Goal: Use online tool/utility: Utilize a website feature to perform a specific function

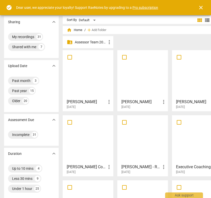
click at [201, 8] on span "close" at bounding box center [201, 8] width 6 height 6
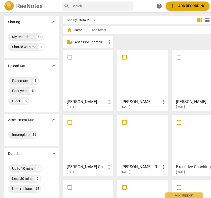
click at [93, 69] on div at bounding box center [88, 74] width 47 height 45
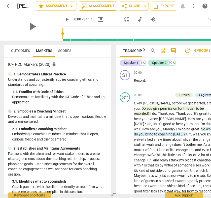
click at [98, 6] on span "auto_fix_high AI Assessment" at bounding box center [98, 6] width 34 height 6
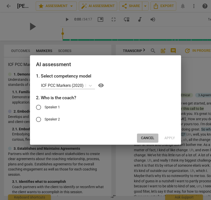
click at [146, 137] on span "Cancel" at bounding box center [147, 137] width 13 height 5
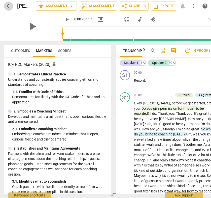
click at [8, 4] on span "arrow_back" at bounding box center [9, 6] width 6 height 6
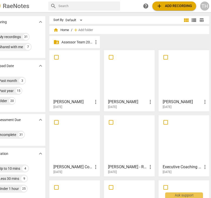
scroll to position [0, 16]
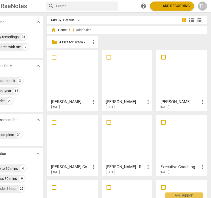
click at [165, 83] on div at bounding box center [181, 74] width 47 height 45
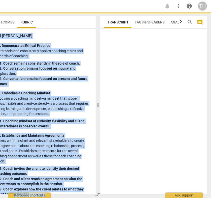
click at [165, 83] on div at bounding box center [153, 112] width 107 height 163
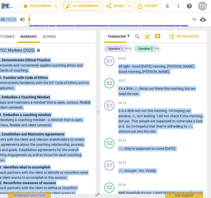
click at [86, 6] on span "auto_fix_high AI Assessment" at bounding box center [83, 6] width 34 height 6
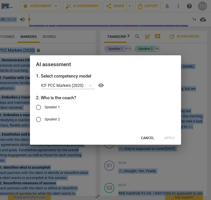
click at [40, 119] on input "Speaker 2" at bounding box center [39, 119] width 12 height 12
radio input "true"
click at [103, 86] on span "visibility" at bounding box center [101, 85] width 6 height 6
click at [171, 137] on span "Apply" at bounding box center [170, 137] width 11 height 5
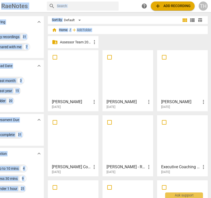
scroll to position [0, 16]
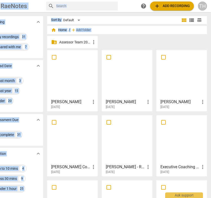
click at [168, 74] on div at bounding box center [181, 74] width 47 height 45
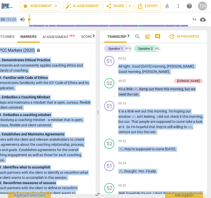
click at [63, 38] on span "AI Assessment New" at bounding box center [59, 37] width 33 height 4
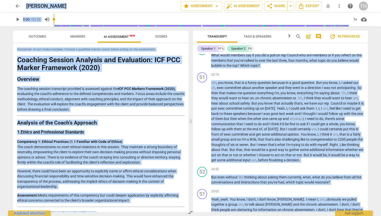
click at [211, 7] on span "more_vert" at bounding box center [340, 6] width 6 height 6
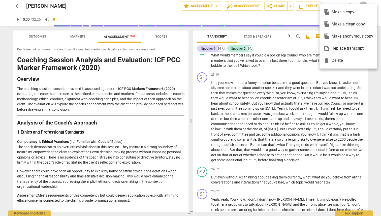
click at [211, 7] on div at bounding box center [190, 108] width 381 height 216
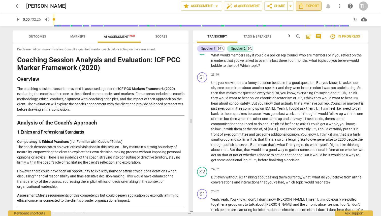
click at [211, 5] on span "Export" at bounding box center [308, 6] width 21 height 6
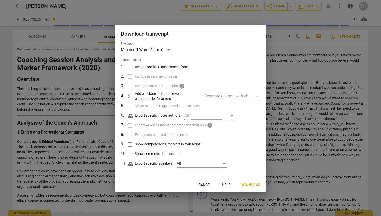
click at [206, 185] on span "Cancel" at bounding box center [205, 185] width 13 height 5
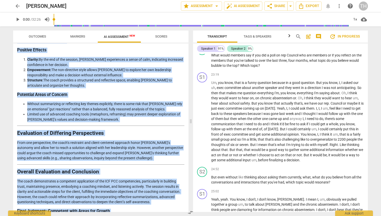
scroll to position [738, 0]
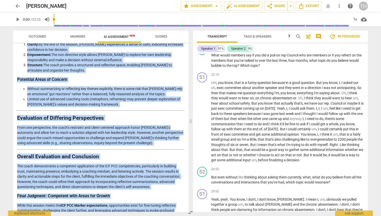
drag, startPoint x: 18, startPoint y: 60, endPoint x: 112, endPoint y: 214, distance: 180.4
click at [112, 198] on div "Outcomes Markers AI Assessment New Scores Disclaimer: AI can make mistakes. Con…" at bounding box center [100, 121] width 182 height 190
copy div "Loremips Dolorsi Ametcons adi Elitseddoe: TEM INC Utlabo Etdolorem (9495) Aliqu…"
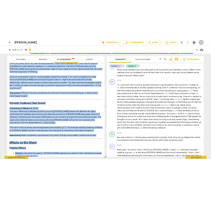
scroll to position [550, 0]
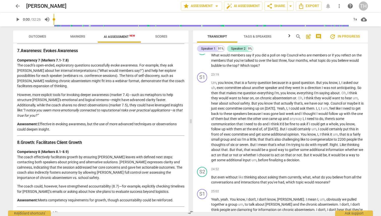
click at [52, 58] on strong "Competency 7 (Markers 7.1-7.8)" at bounding box center [43, 60] width 52 height 4
click at [18, 8] on span "arrow_back" at bounding box center [18, 6] width 6 height 6
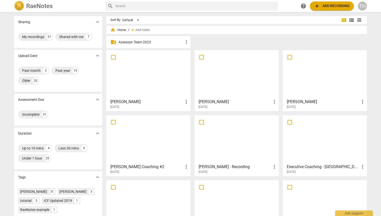
click at [211, 83] on div at bounding box center [237, 74] width 81 height 45
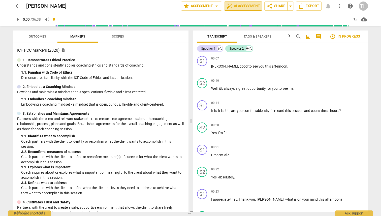
click at [211, 7] on span "auto_fix_high AI Assessment" at bounding box center [244, 6] width 34 height 6
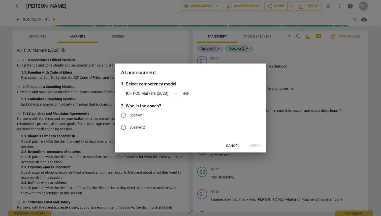
click at [124, 115] on input "Speaker 1" at bounding box center [124, 115] width 12 height 12
radio input "true"
click at [211, 145] on span "Apply" at bounding box center [255, 146] width 11 height 5
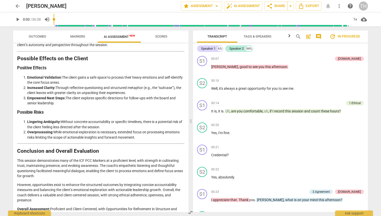
scroll to position [673, 0]
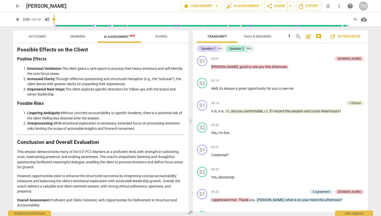
drag, startPoint x: 17, startPoint y: 60, endPoint x: 85, endPoint y: 216, distance: 169.7
click at [85, 198] on div "Outcomes Markers AI Assessment New Scores Disclaimer: AI can make mistakes. Con…" at bounding box center [100, 121] width 182 height 190
copy div "Loremips do sit Ametcons Adipisc Elitseddoeiu Temp incididu utlabore etd magnaa…"
click at [18, 6] on span "arrow_back" at bounding box center [18, 6] width 6 height 6
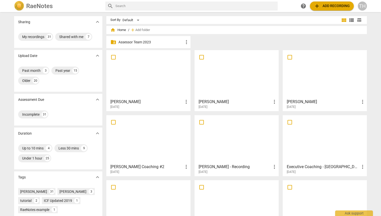
click at [153, 76] on div at bounding box center [148, 74] width 81 height 45
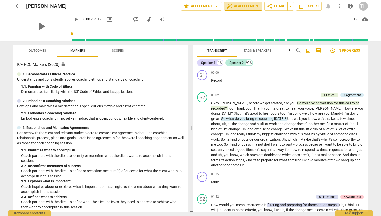
click at [211, 5] on span "auto_fix_high AI Assessment" at bounding box center [244, 6] width 34 height 6
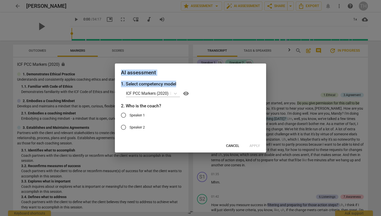
drag, startPoint x: 185, startPoint y: 69, endPoint x: 184, endPoint y: 81, distance: 12.1
click at [184, 81] on div "AI assessment 1. Select competency model ICF PCC Markers (2020) visibility 2. W…" at bounding box center [190, 108] width 151 height 89
click at [211, 147] on span "Cancel" at bounding box center [232, 146] width 13 height 5
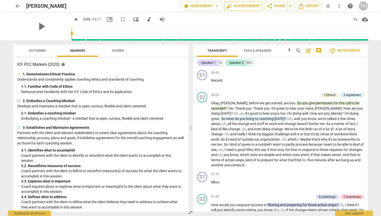
click at [211, 5] on span "auto_fix_high AI Assessment" at bounding box center [244, 6] width 34 height 6
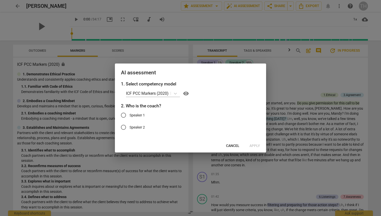
click at [123, 116] on input "Speaker 1" at bounding box center [124, 115] width 12 height 12
radio input "true"
click at [211, 146] on span "Apply" at bounding box center [255, 146] width 11 height 5
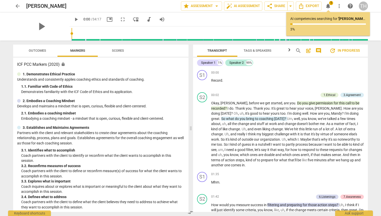
click at [17, 6] on span "arrow_back" at bounding box center [18, 6] width 6 height 6
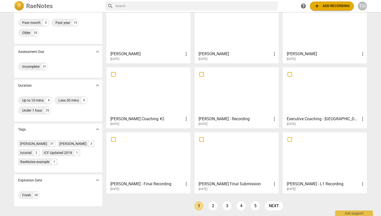
scroll to position [49, 0]
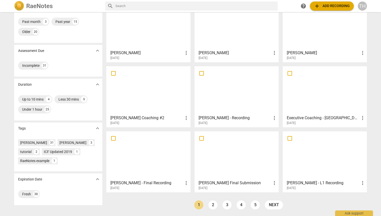
click at [211, 147] on div at bounding box center [325, 155] width 81 height 45
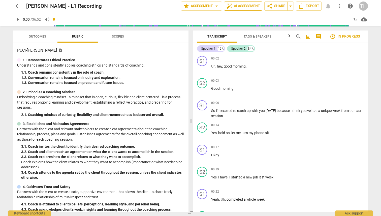
click at [211, 7] on span "auto_fix_high AI Assessment" at bounding box center [244, 6] width 34 height 6
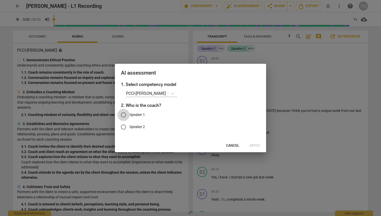
click at [124, 116] on input "Speaker 1" at bounding box center [124, 115] width 12 height 12
radio input "true"
click at [211, 146] on span "Apply" at bounding box center [255, 145] width 11 height 5
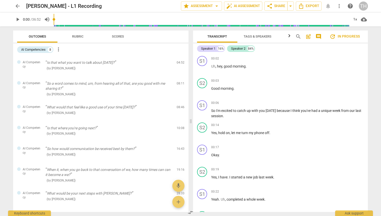
click at [17, 4] on span "arrow_back" at bounding box center [18, 6] width 6 height 6
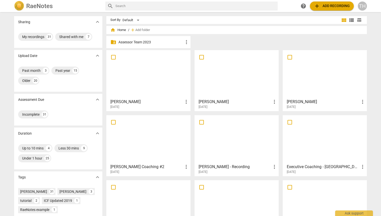
click at [142, 77] on div at bounding box center [148, 74] width 81 height 45
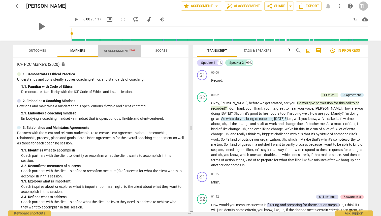
click at [119, 51] on span "AI Assessment New" at bounding box center [119, 51] width 31 height 4
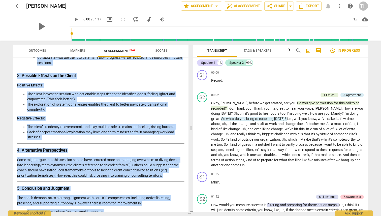
scroll to position [847, 0]
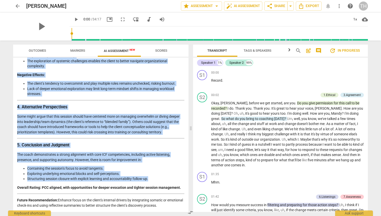
drag, startPoint x: 18, startPoint y: 73, endPoint x: 182, endPoint y: 210, distance: 214.2
click at [182, 198] on div "Disclaimer: AI can make mistakes. Consult a qualified mentor coach before actin…" at bounding box center [101, 135] width 176 height 155
copy div "Detailed Analysis of the Coaching Session Using ICF PCC Markers (2020) 1. Overv…"
click at [102, 106] on h3 "4. Alternative Perspectives" at bounding box center [101, 107] width 168 height 5
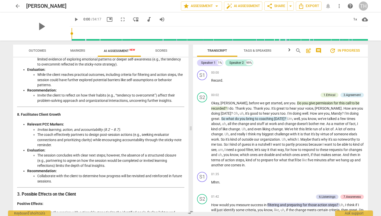
scroll to position [681, 0]
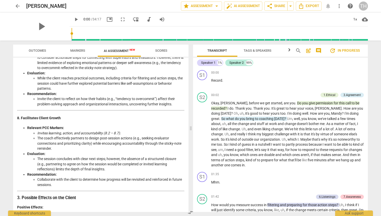
click at [18, 6] on span "arrow_back" at bounding box center [18, 6] width 6 height 6
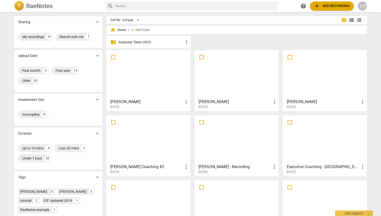
scroll to position [49, 0]
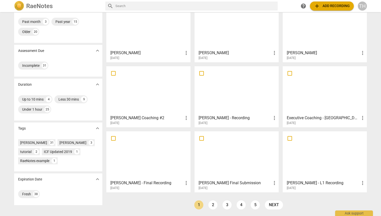
click at [211, 152] on div at bounding box center [325, 155] width 81 height 45
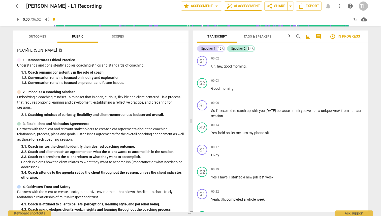
click at [211, 5] on span "auto_fix_high AI Assessment" at bounding box center [244, 6] width 34 height 6
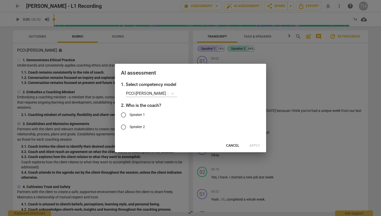
click at [124, 116] on input "Speaker 1" at bounding box center [124, 115] width 12 height 12
radio input "true"
click at [211, 144] on span "Apply" at bounding box center [255, 145] width 11 height 5
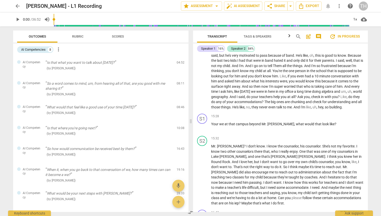
click at [17, 7] on span "arrow_back" at bounding box center [18, 6] width 6 height 6
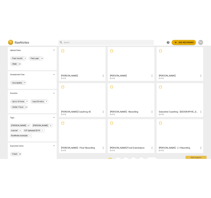
scroll to position [28, 0]
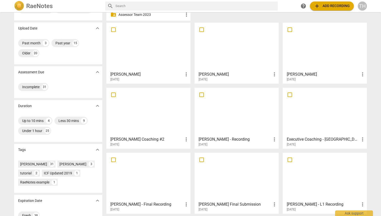
click at [211, 113] on div at bounding box center [237, 112] width 81 height 45
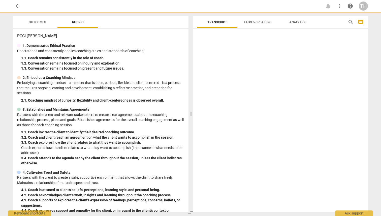
click at [211, 113] on div at bounding box center [280, 121] width 175 height 181
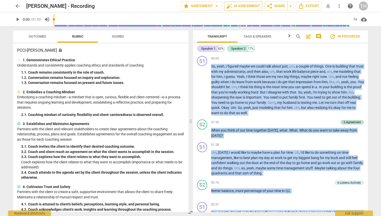
click at [211, 6] on span "auto_fix_high AI Assessment" at bounding box center [244, 6] width 34 height 6
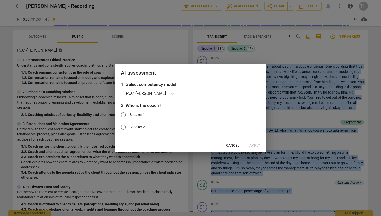
click at [124, 128] on input "Speaker 2" at bounding box center [124, 127] width 12 height 12
radio input "true"
click at [211, 145] on span "Apply" at bounding box center [255, 145] width 11 height 5
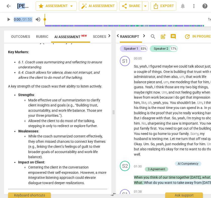
scroll to position [1209, 0]
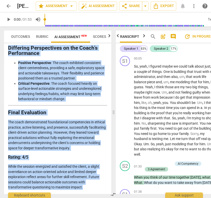
drag, startPoint x: 9, startPoint y: 65, endPoint x: 88, endPoint y: 192, distance: 149.1
click at [88, 192] on div "Disclaimer: AI can make mistakes. Consult a qualified mentor coach before actin…" at bounding box center [57, 118] width 107 height 151
click at [62, 159] on h3 "Rating: 4/5" at bounding box center [57, 157] width 99 height 5
drag, startPoint x: 9, startPoint y: 65, endPoint x: 92, endPoint y: 190, distance: 150.7
click at [92, 190] on div "Disclaimer: AI can make mistakes. Consult a qualified mentor coach before actin…" at bounding box center [57, 118] width 107 height 151
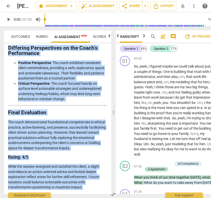
copy div "Loremips do sit Ametcons Adipisc Elitsedd Eiu tempori utlaboreet doloremagnaa e…"
